Goal: Transaction & Acquisition: Purchase product/service

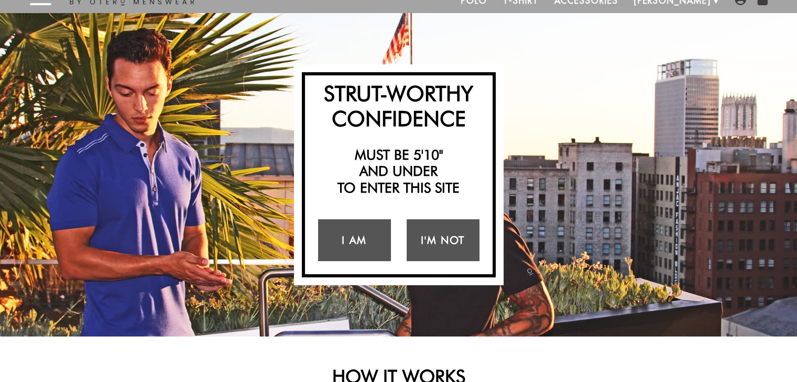
scroll to position [46, 0]
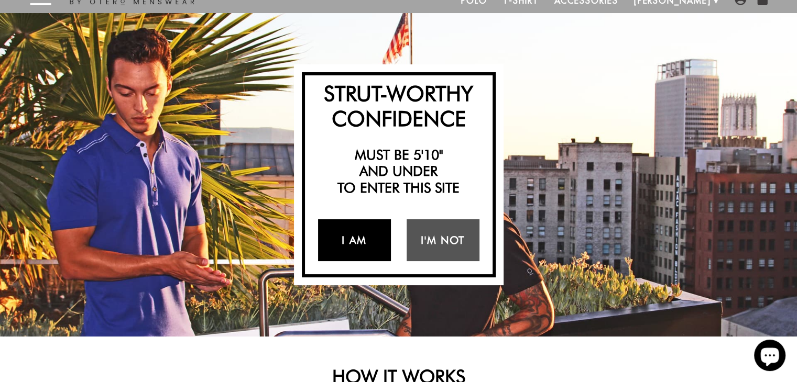
click at [369, 232] on link "I Am" at bounding box center [354, 240] width 73 height 42
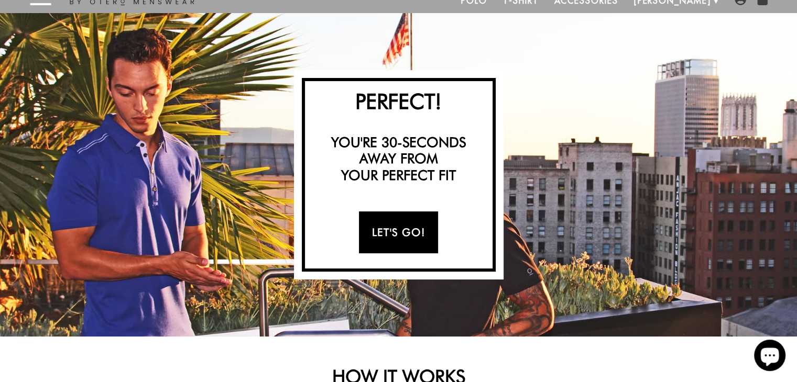
click at [391, 235] on link "Let's Go!" at bounding box center [398, 233] width 79 height 42
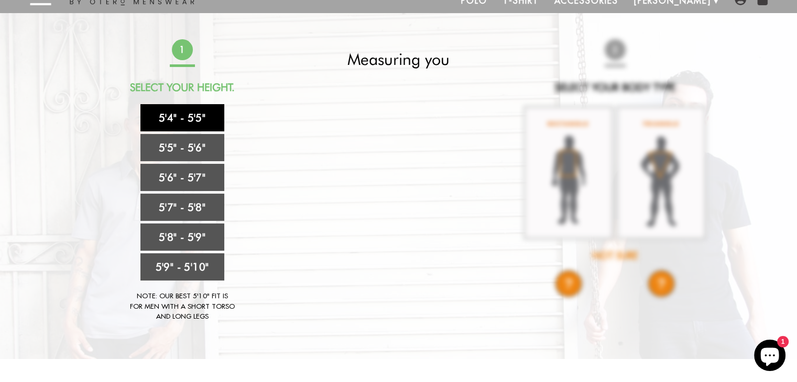
click at [181, 118] on link "5'4" - 5'5"" at bounding box center [182, 117] width 84 height 27
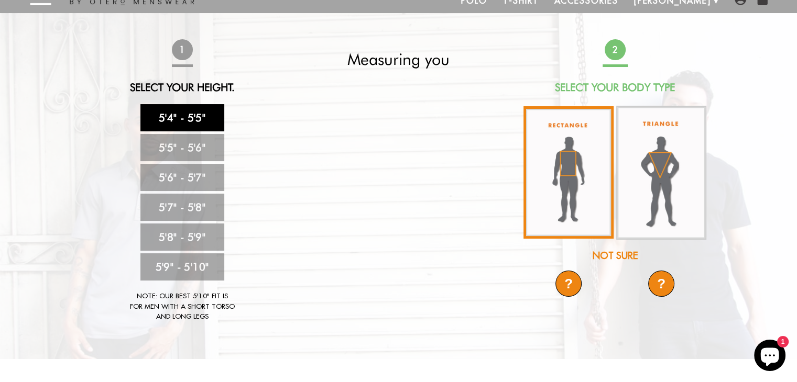
click at [581, 216] on img at bounding box center [568, 172] width 90 height 132
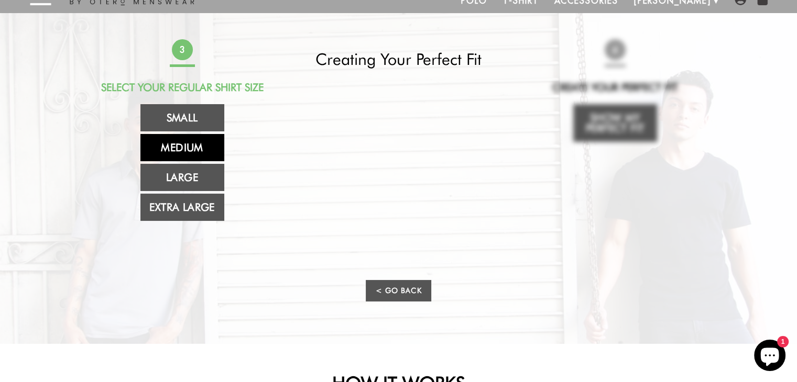
click at [197, 150] on link "Medium" at bounding box center [182, 147] width 84 height 27
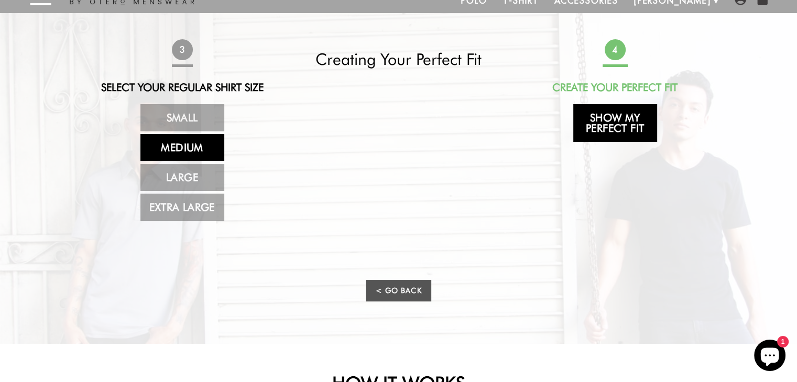
click at [591, 123] on link "Show My Perfect Fit" at bounding box center [615, 123] width 84 height 38
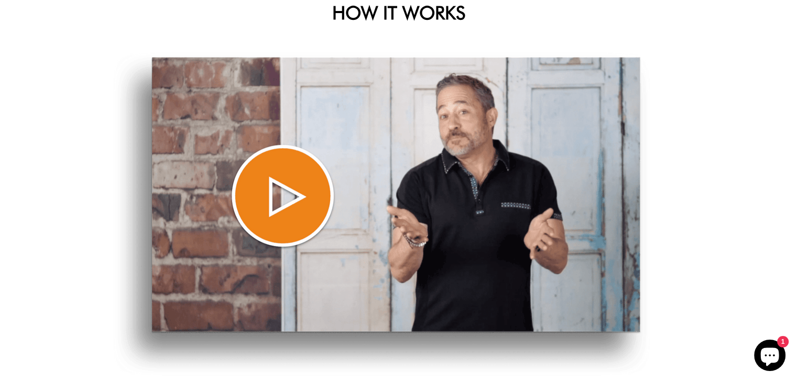
scroll to position [427, 0]
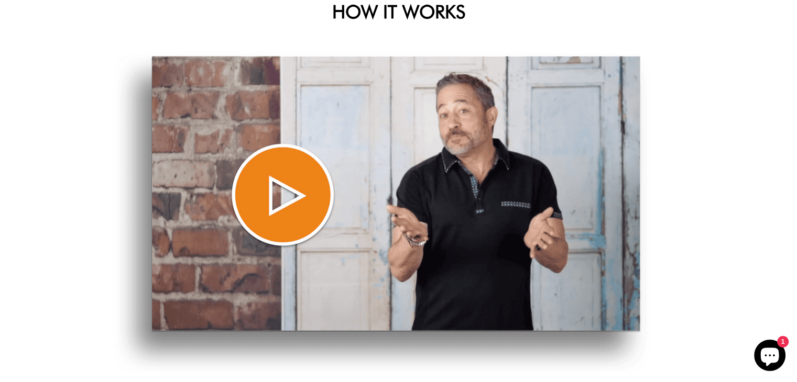
click at [716, 13] on div "HOW IT WORKS How We Do it" at bounding box center [398, 210] width 797 height 476
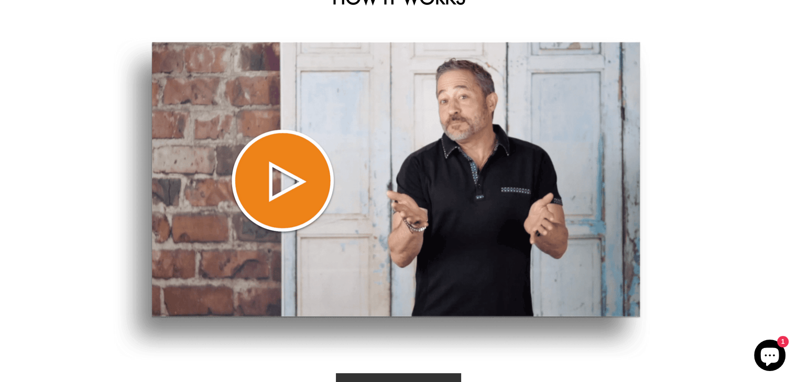
select select "M"
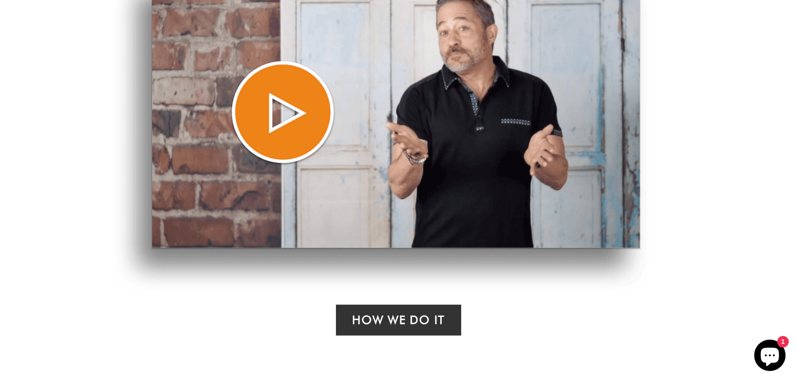
scroll to position [523, 0]
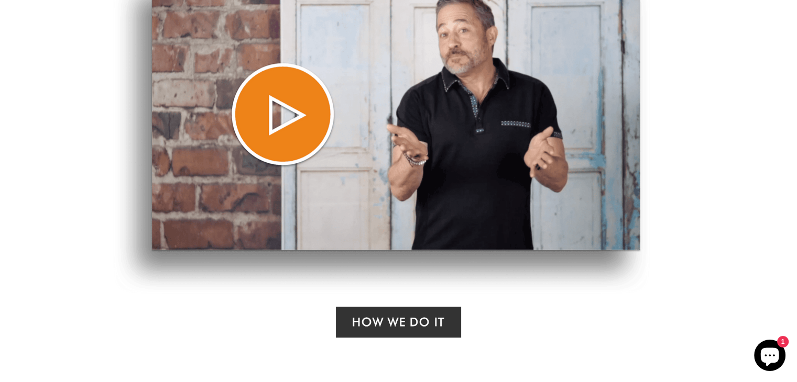
click at [277, 134] on img at bounding box center [381, 133] width 536 height 324
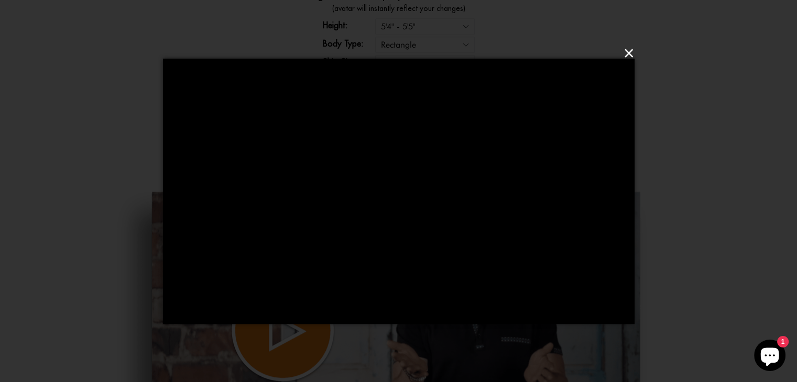
click at [626, 50] on button "×" at bounding box center [401, 53] width 471 height 31
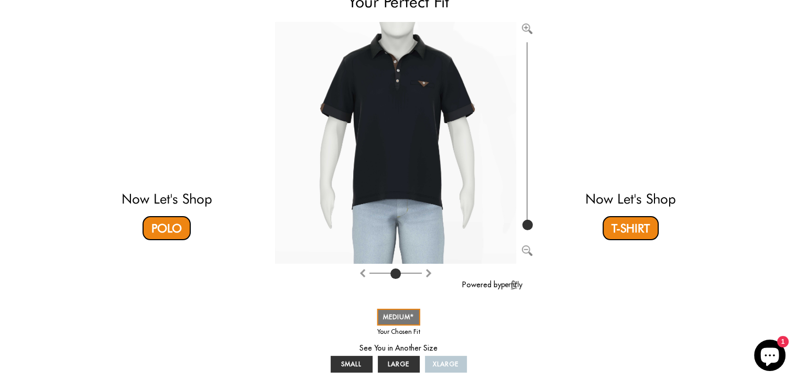
scroll to position [119, 0]
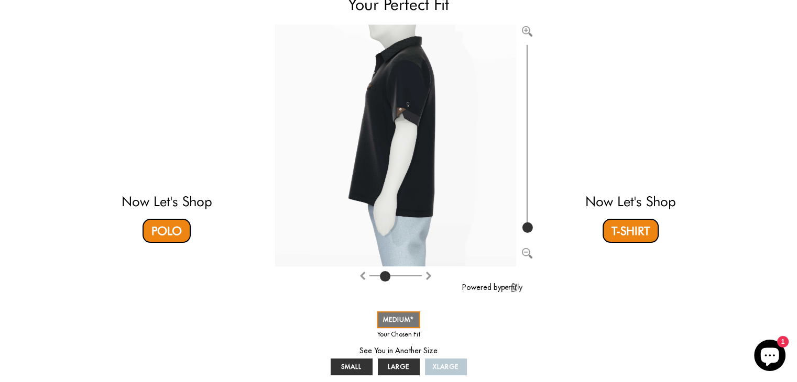
drag, startPoint x: 394, startPoint y: 273, endPoint x: 385, endPoint y: 275, distance: 9.3
type input "2"
click at [385, 278] on input "range" at bounding box center [395, 278] width 52 height 1
click at [169, 231] on link "Polo" at bounding box center [166, 231] width 48 height 24
